Goal: Task Accomplishment & Management: Use online tool/utility

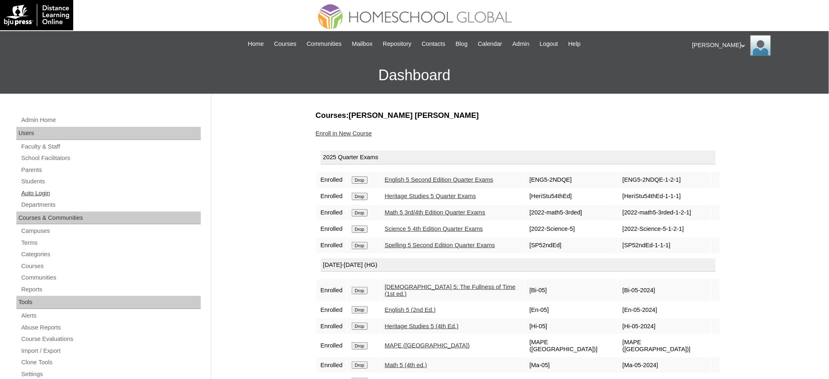
click at [30, 193] on link "Auto Login" at bounding box center [110, 193] width 180 height 10
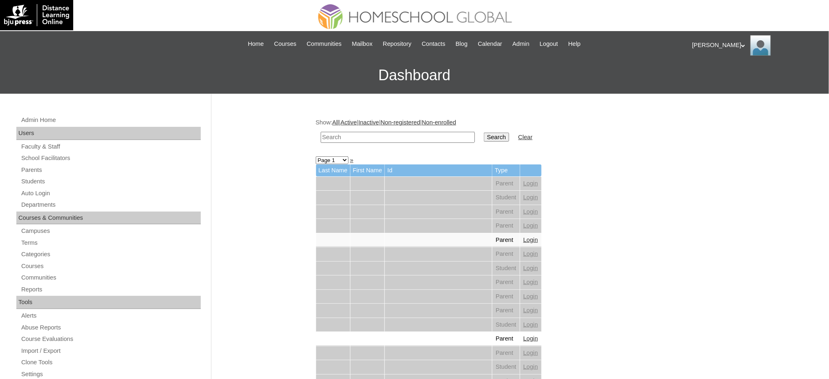
click at [386, 139] on input "text" at bounding box center [398, 137] width 154 height 11
paste input "nnaiah Danielle"
type input "nnaiah Danielle"
click at [484, 135] on input "Search" at bounding box center [496, 136] width 25 height 9
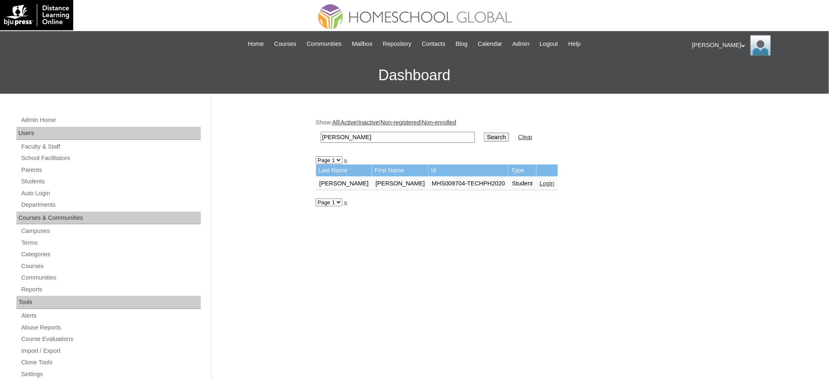
click at [540, 181] on link "Login" at bounding box center [547, 183] width 15 height 7
